Goal: Information Seeking & Learning: Learn about a topic

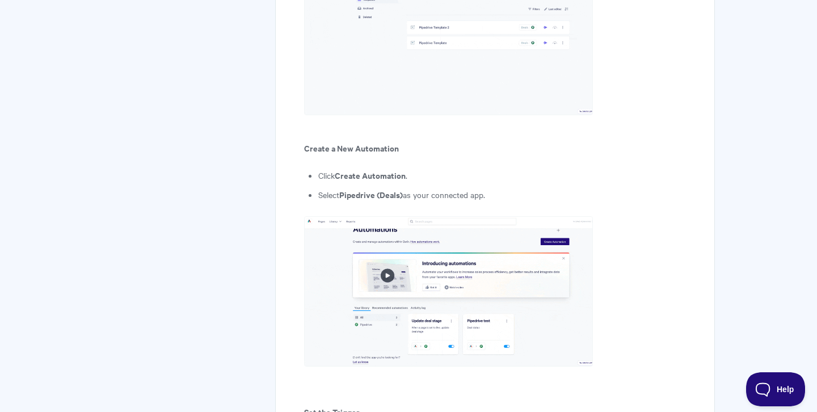
scroll to position [1029, 0]
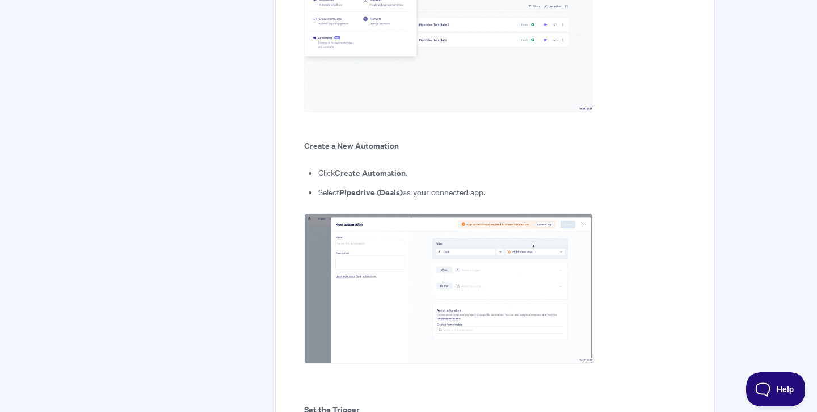
click at [364, 294] on img at bounding box center [448, 288] width 289 height 150
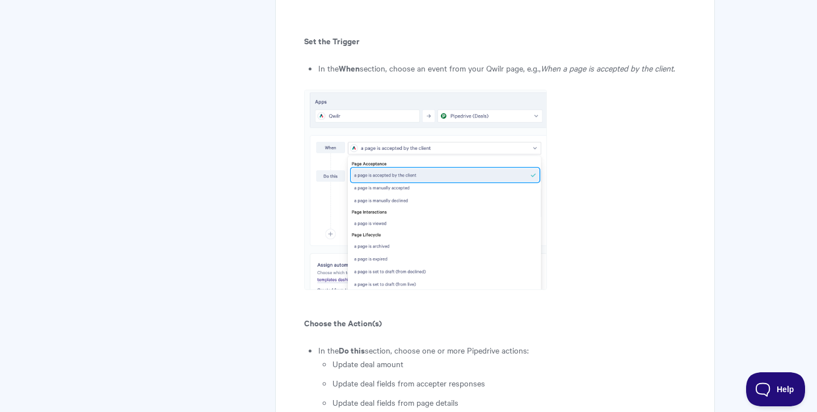
scroll to position [1386, 0]
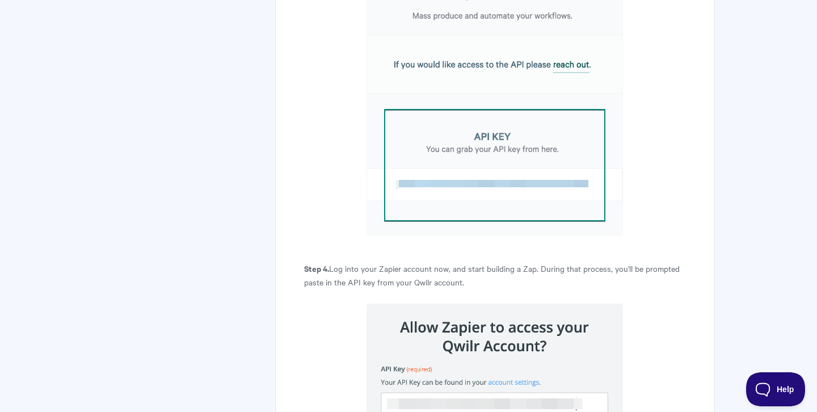
scroll to position [1358, 0]
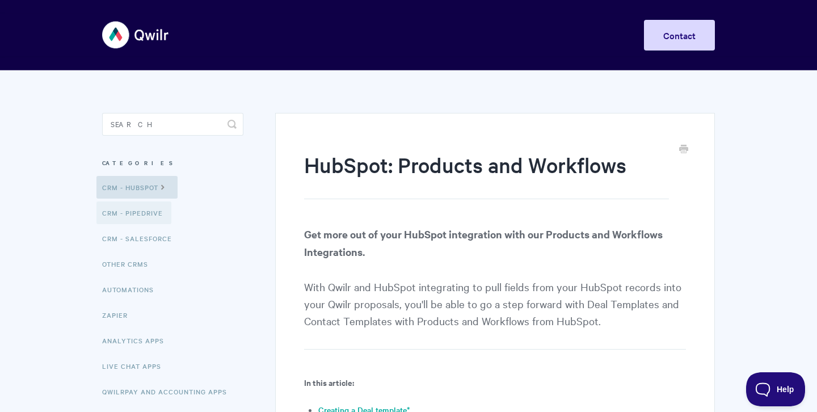
click at [138, 216] on link "CRM - Pipedrive" at bounding box center [133, 212] width 75 height 23
